Goal: Information Seeking & Learning: Learn about a topic

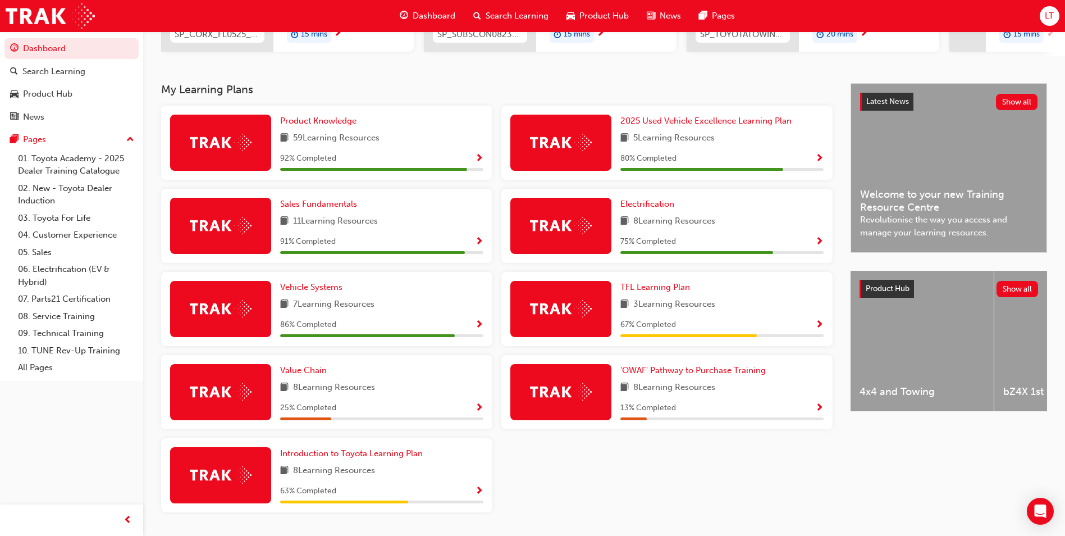
scroll to position [239, 0]
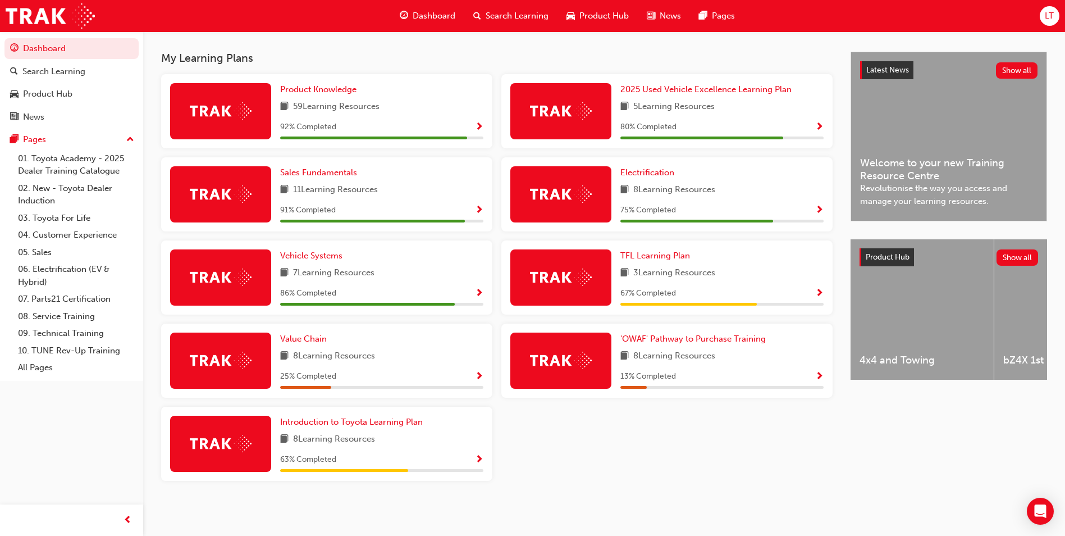
click at [820, 373] on span "Show Progress" at bounding box center [819, 377] width 8 height 10
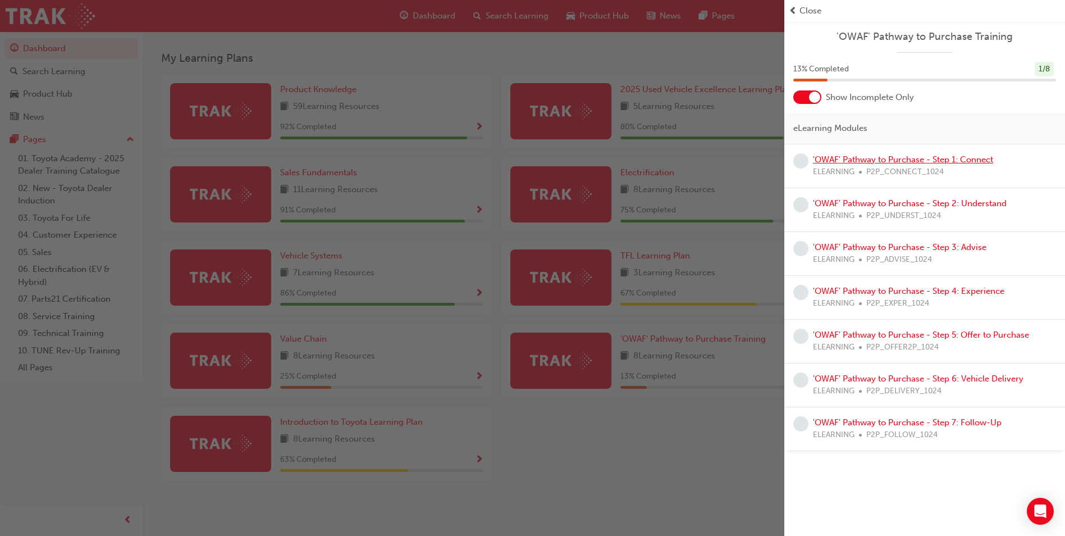
click at [936, 163] on link "'OWAF' Pathway to Purchase - Step 1: Connect" at bounding box center [903, 159] width 180 height 10
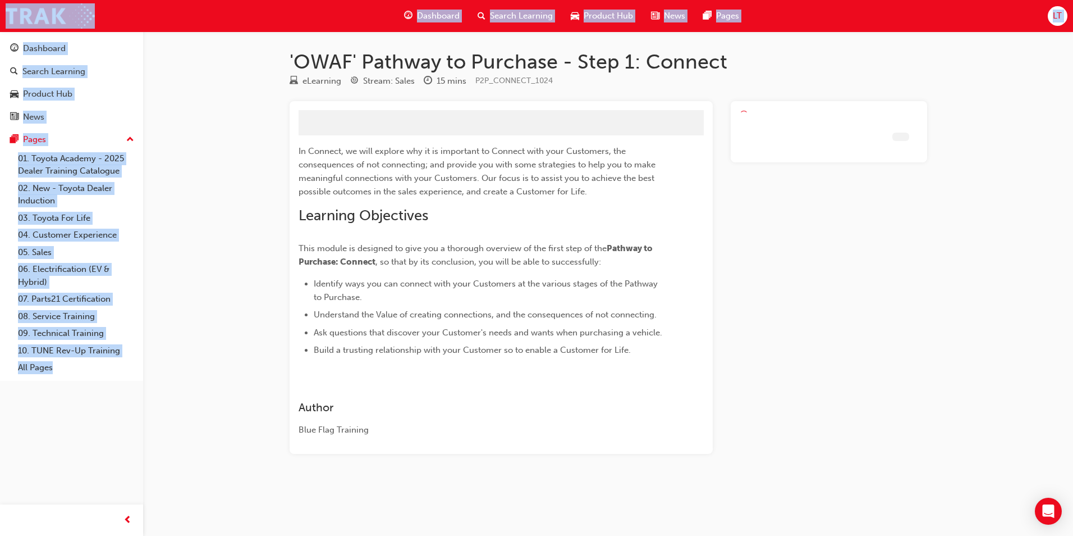
click at [936, 163] on div "'OWAF' Pathway to Purchase - Step 1: Connect eLearning Stream: Sales 15 mins P2…" at bounding box center [609, 269] width 674 height 440
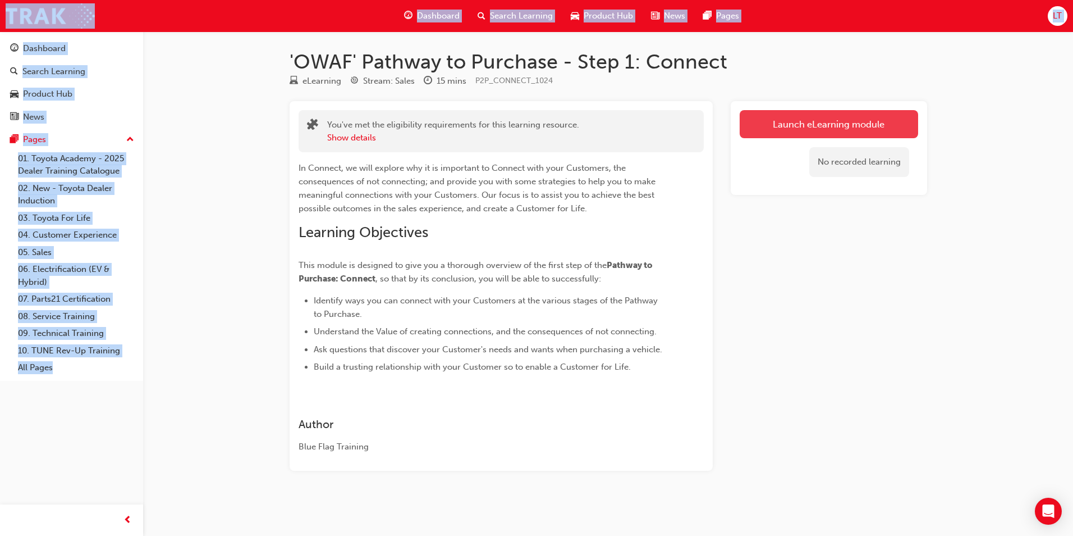
click at [838, 132] on link "Launch eLearning module" at bounding box center [829, 124] width 179 height 28
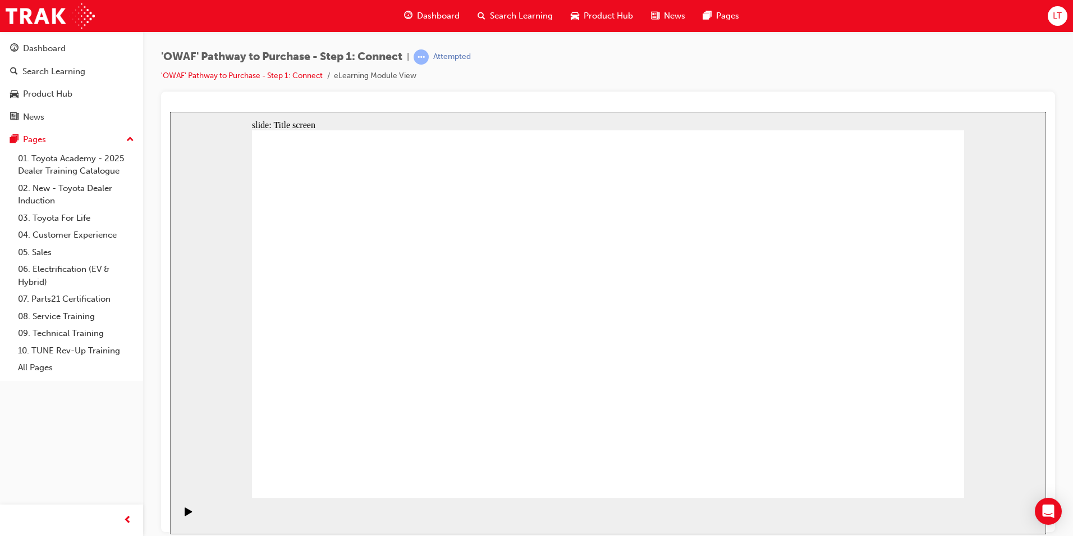
drag, startPoint x: 276, startPoint y: 522, endPoint x: 285, endPoint y: 519, distance: 9.1
click at [276, 522] on section "Playback Speed 2 1.75 1.5 1.25 Normal" at bounding box center [608, 515] width 876 height 36
drag, startPoint x: 715, startPoint y: 130, endPoint x: 716, endPoint y: 145, distance: 15.8
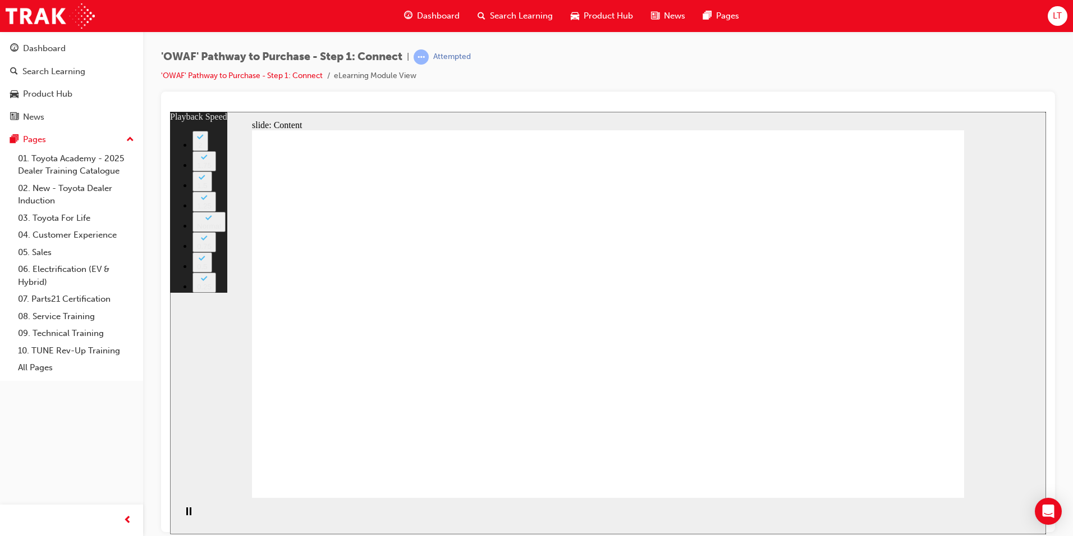
type input "76"
